Goal: Information Seeking & Learning: Learn about a topic

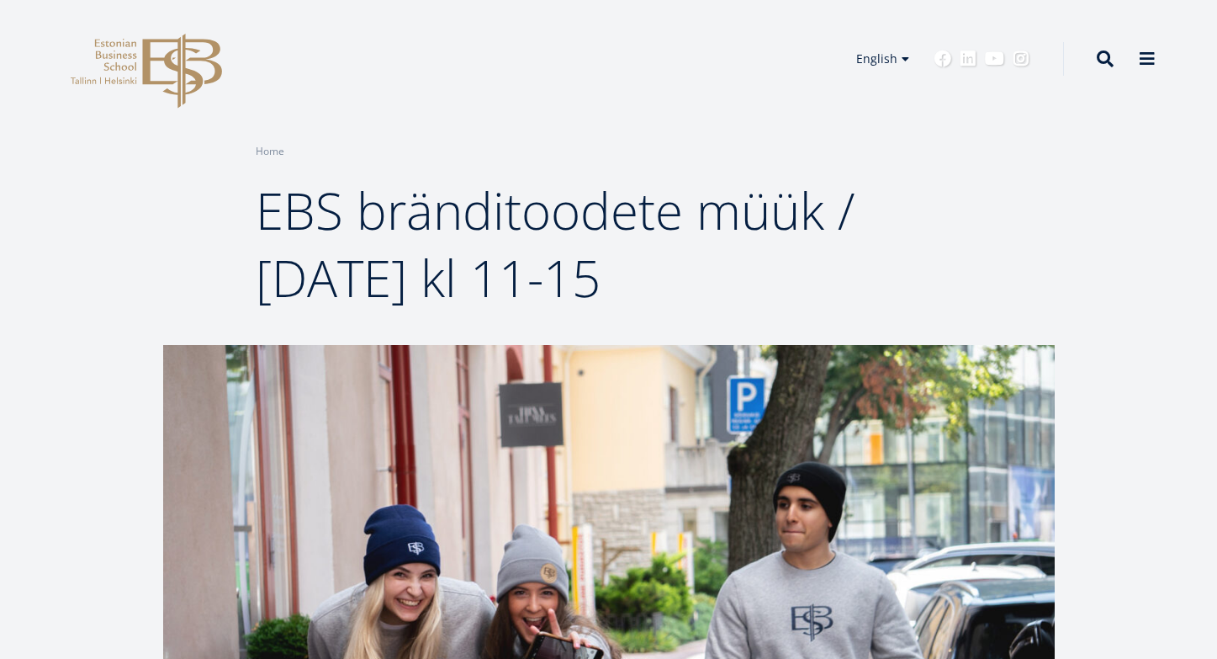
click at [308, 215] on span "EBS bränditoodete müük / 13. septembril kl 11-15" at bounding box center [555, 244] width 599 height 136
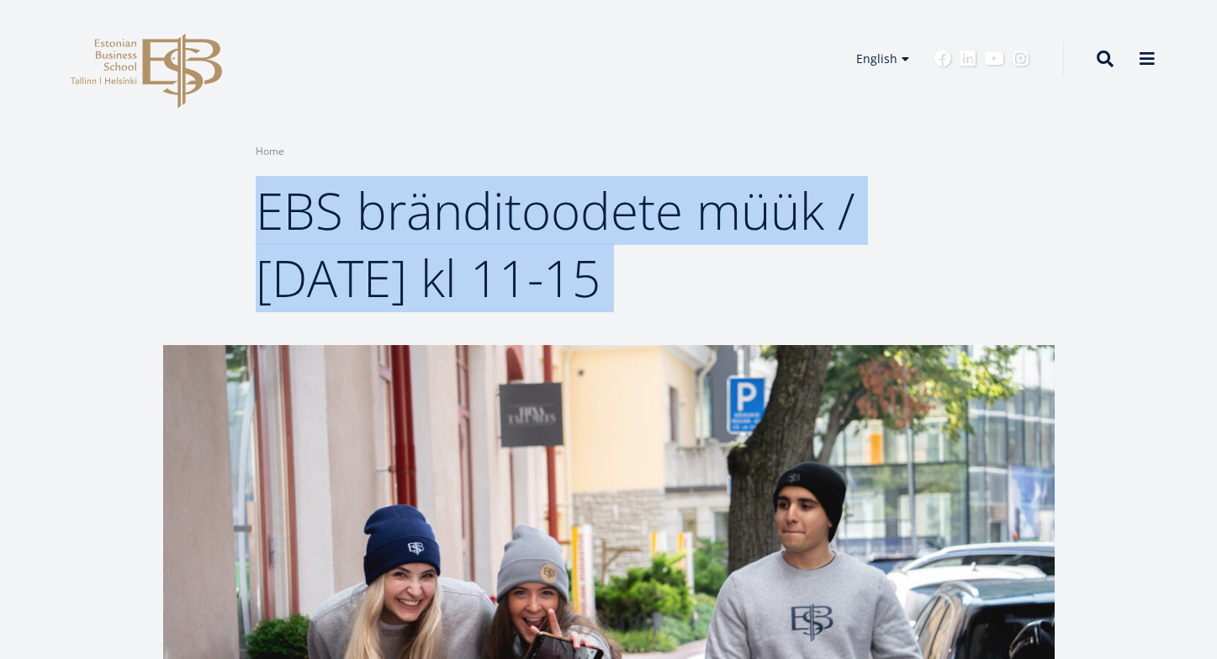
click at [308, 215] on span "EBS bränditoodete müük / 13. septembril kl 11-15" at bounding box center [555, 244] width 599 height 136
copy div "EBS bränditoodete müük / 13. septembril kl 11-15"
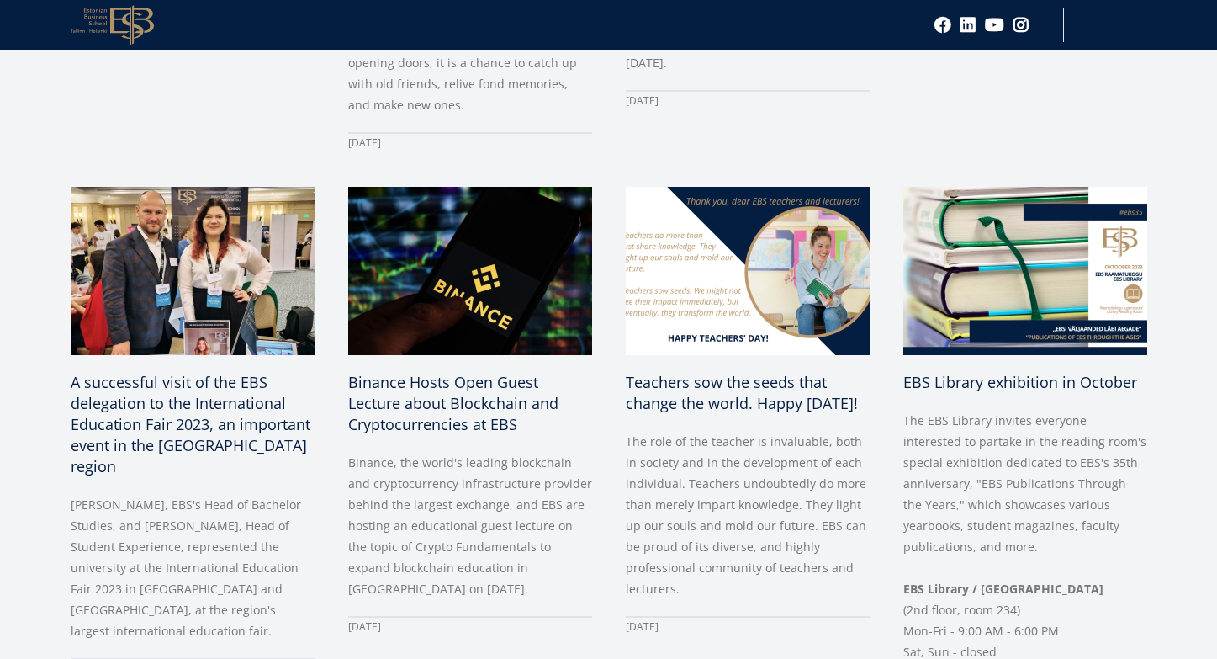
scroll to position [698, 0]
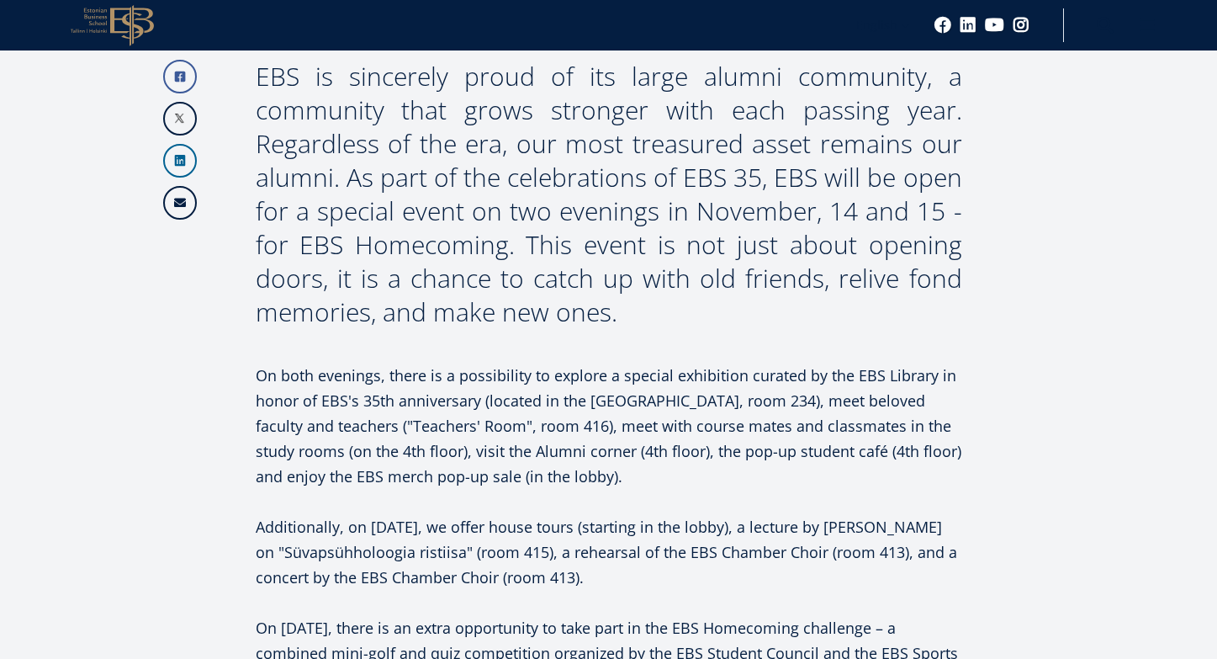
scroll to position [803, 0]
